Goal: Find specific page/section: Find specific page/section

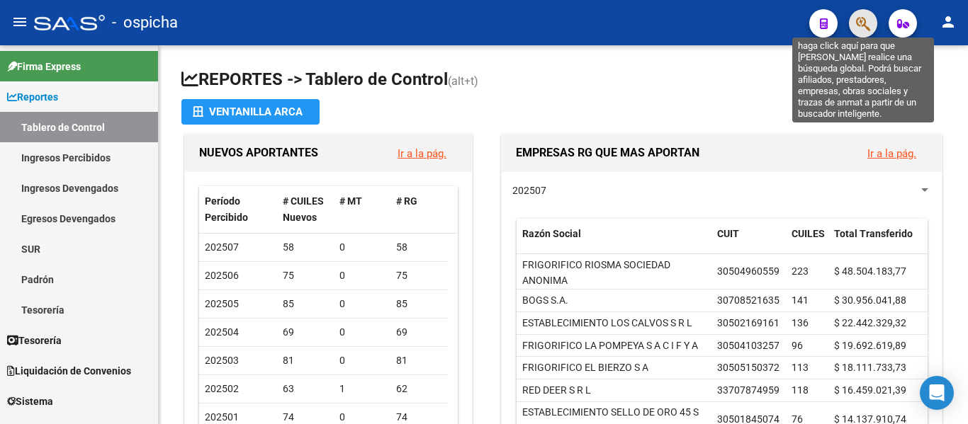
click at [857, 28] on icon "button" at bounding box center [863, 24] width 14 height 16
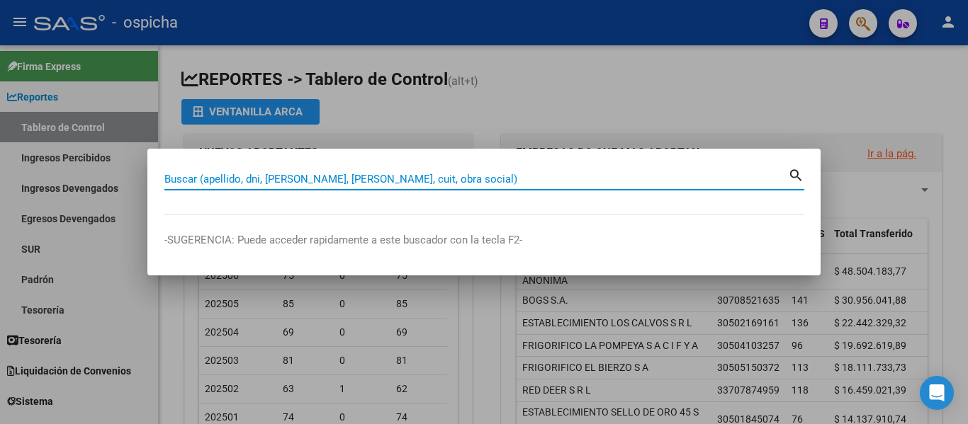
click at [561, 181] on input "Buscar (apellido, dni, [PERSON_NAME], [PERSON_NAME], cuit, obra social)" at bounding box center [475, 179] width 623 height 13
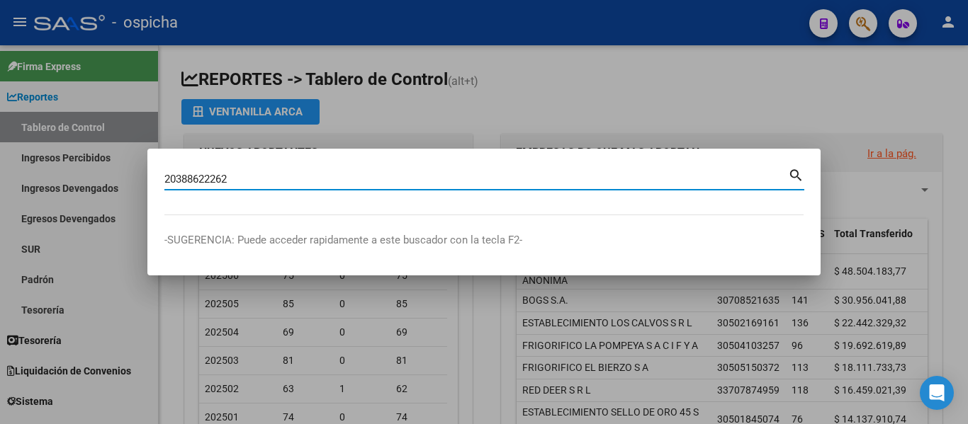
type input "20388622262"
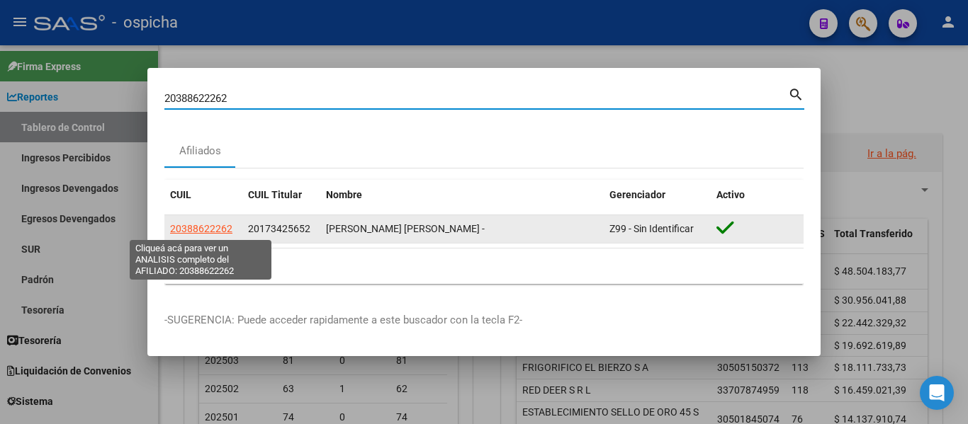
click at [182, 232] on span "20388622262" at bounding box center [201, 228] width 62 height 11
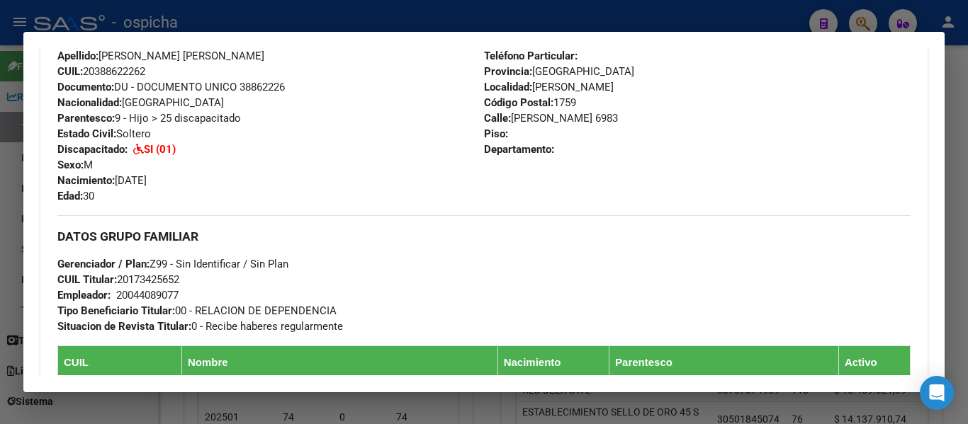
scroll to position [425, 0]
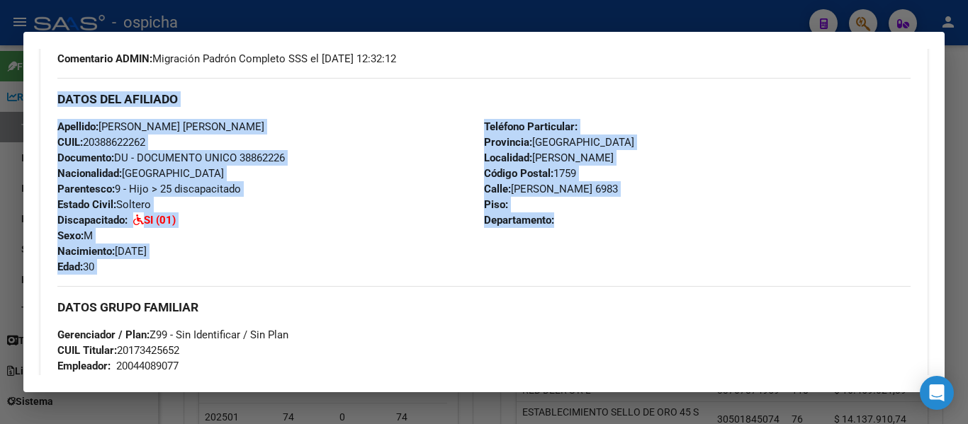
drag, startPoint x: 55, startPoint y: 92, endPoint x: 583, endPoint y: 246, distance: 549.7
click at [583, 246] on div "Enviar Credencial Digital remove_red_eye Movimientos Sin Certificado Discapacid…" at bounding box center [483, 314] width 887 height 756
copy div "DATOS DEL AFILIADO Apellido: [PERSON_NAME] [PERSON_NAME] CUIL: 20388622262 Docu…"
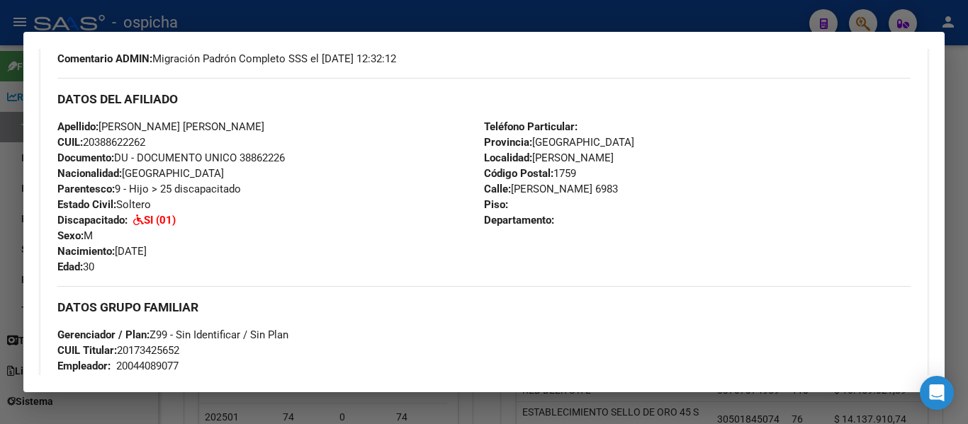
click at [19, 135] on div at bounding box center [484, 212] width 968 height 424
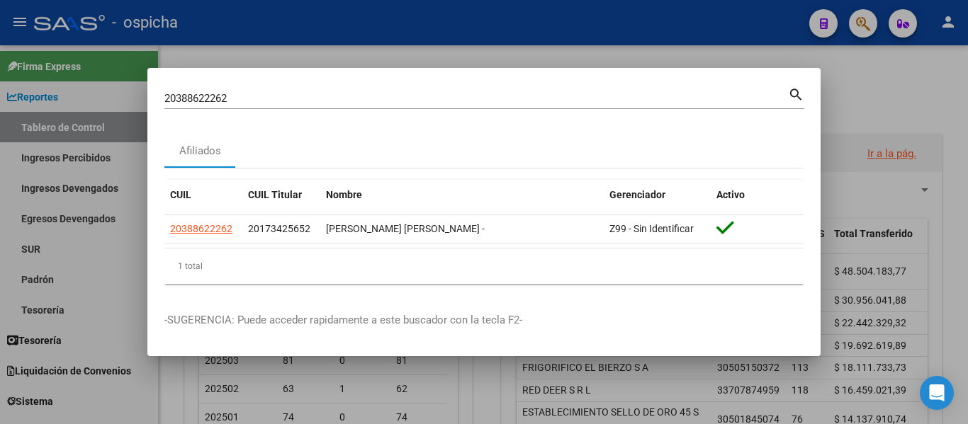
click at [498, 30] on div at bounding box center [484, 212] width 968 height 424
